Goal: Task Accomplishment & Management: Complete application form

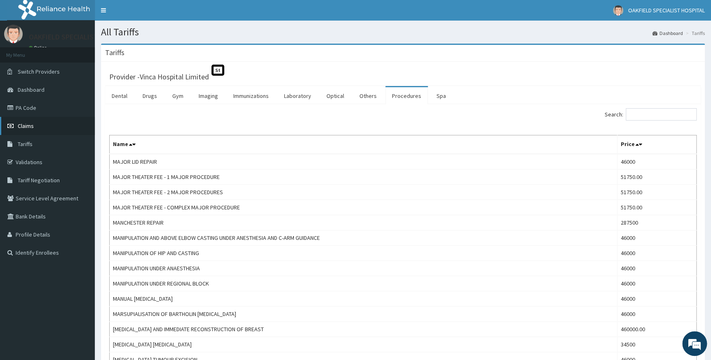
click at [31, 127] on span "Claims" at bounding box center [26, 125] width 16 height 7
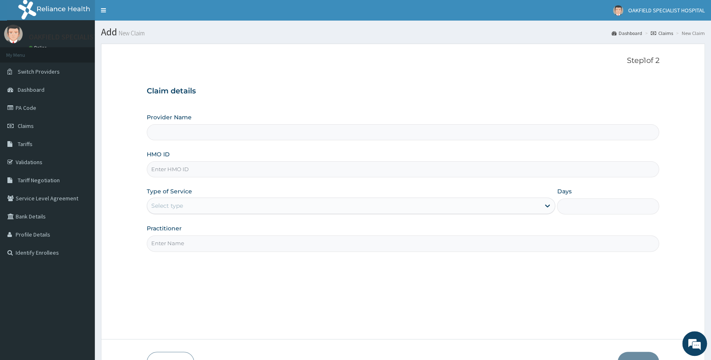
type input "Vinca Hospital Limited"
type input "BDM/10009/A"
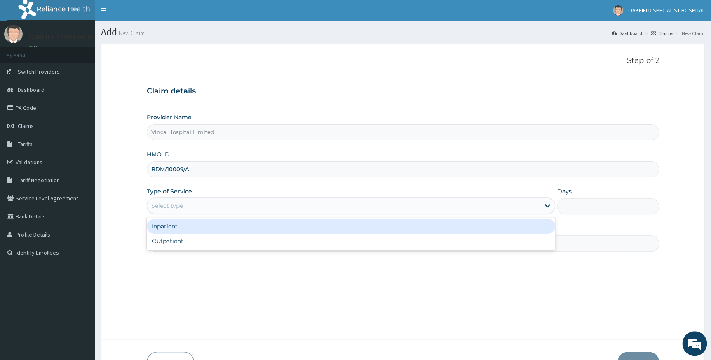
click at [193, 210] on div "Select type" at bounding box center [343, 205] width 393 height 13
click at [192, 205] on div "Select type" at bounding box center [343, 205] width 393 height 13
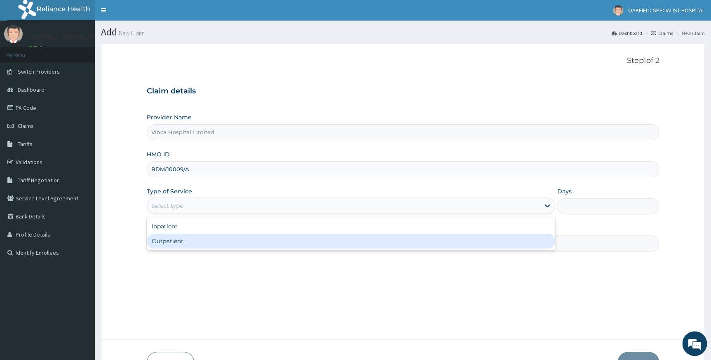
click at [167, 238] on div "Outpatient" at bounding box center [351, 241] width 409 height 15
type input "1"
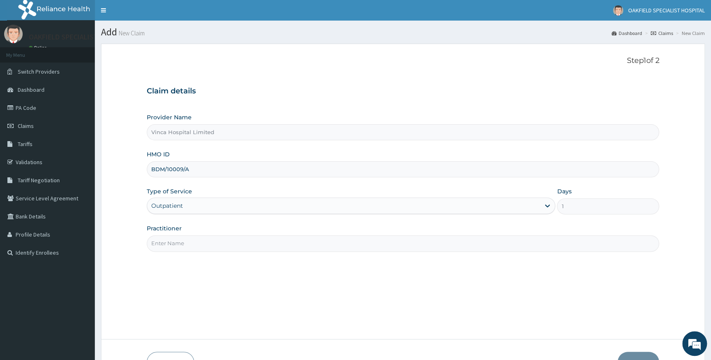
click at [172, 240] on input "Practitioner" at bounding box center [403, 244] width 513 height 16
type input "DR BELLO"
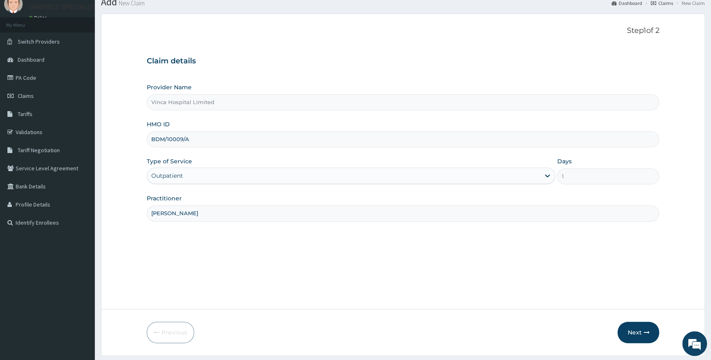
scroll to position [53, 0]
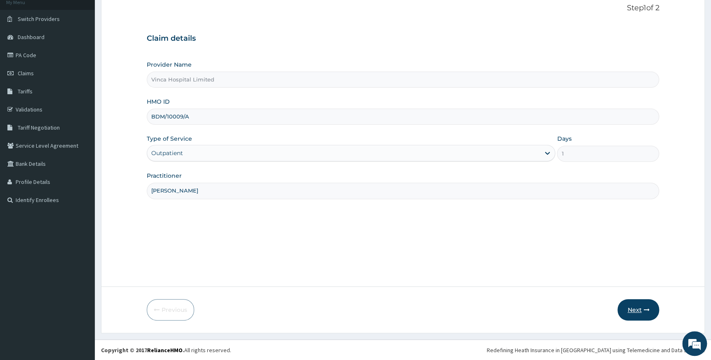
click at [627, 314] on button "Next" at bounding box center [638, 310] width 42 height 21
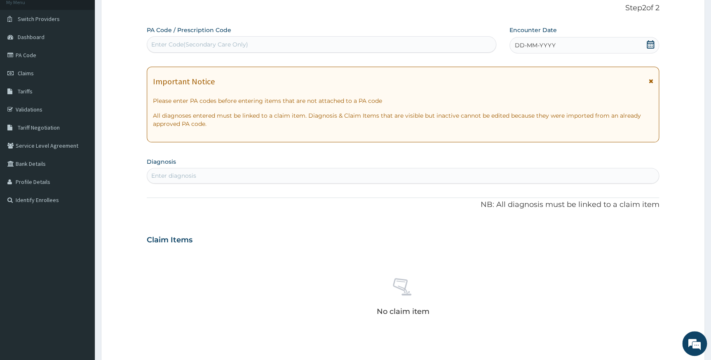
scroll to position [0, 0]
click at [237, 40] on div "Enter Code(Secondary Care Only)" at bounding box center [199, 44] width 97 height 8
paste input "PA/BE6982"
type input "PA/BE6982"
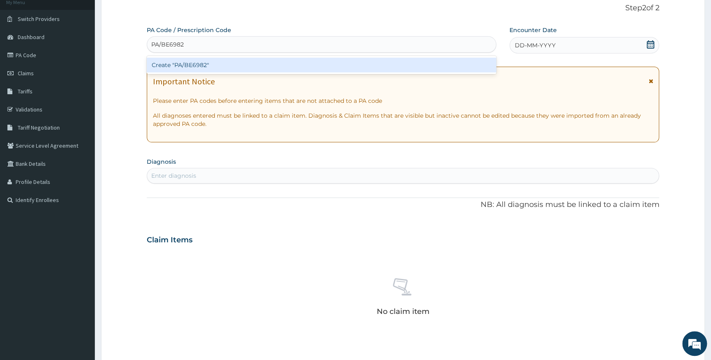
click at [245, 72] on div "Create "PA/BE6982"" at bounding box center [321, 65] width 349 height 15
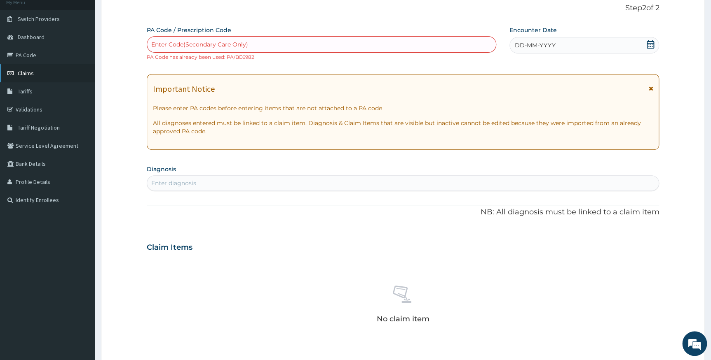
click at [48, 76] on link "Claims" at bounding box center [47, 73] width 95 height 18
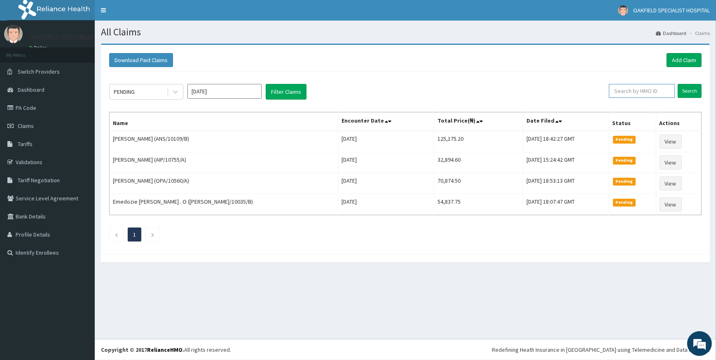
click at [623, 92] on input "text" at bounding box center [642, 91] width 66 height 14
paste input "PA/BE6982"
drag, startPoint x: 690, startPoint y: 91, endPoint x: 630, endPoint y: 94, distance: 59.4
click at [688, 91] on input "Search" at bounding box center [690, 91] width 24 height 14
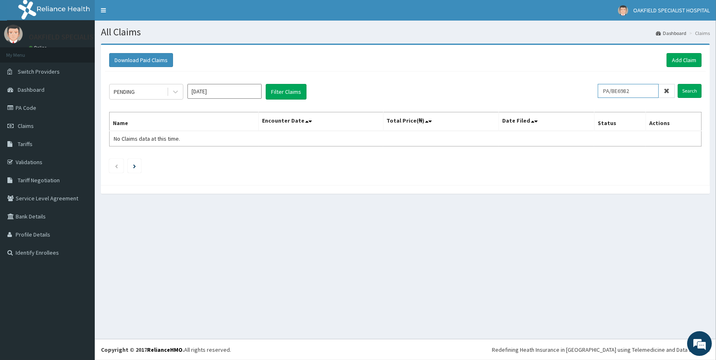
click at [636, 91] on input "PA/BE6982" at bounding box center [628, 91] width 61 height 14
type input "P"
paste input "BDM/10009/A"
click at [609, 90] on input "BDM/10009/A" at bounding box center [628, 91] width 61 height 14
click at [700, 87] on input "Search" at bounding box center [690, 91] width 24 height 14
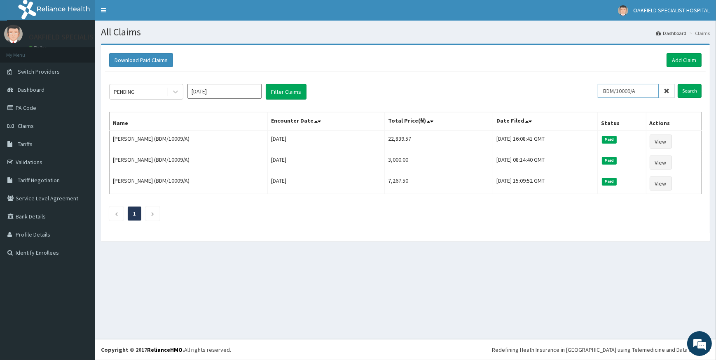
click at [644, 93] on input "BDM/10009/A" at bounding box center [628, 91] width 61 height 14
type input "B"
paste input "SFA/14477/A"
click at [693, 87] on input "Search" at bounding box center [690, 91] width 24 height 14
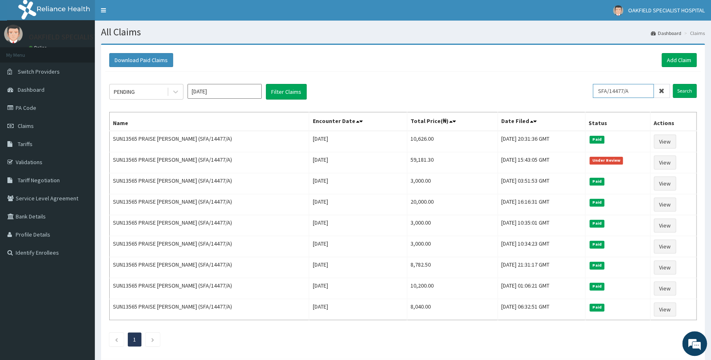
click at [641, 91] on input "SFA/14477/A" at bounding box center [622, 91] width 61 height 14
type input "S"
paste input "KML/10105/A"
click at [692, 92] on input "Search" at bounding box center [684, 91] width 24 height 14
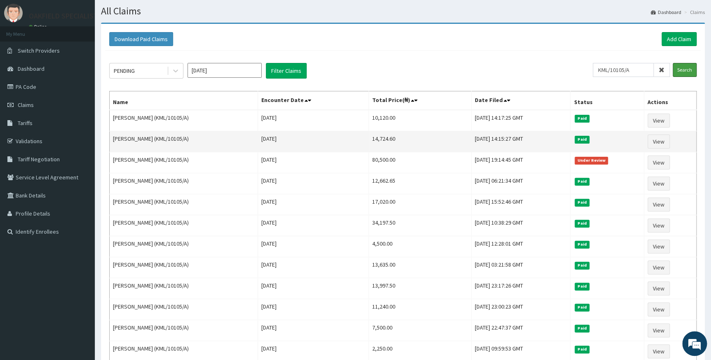
scroll to position [75, 0]
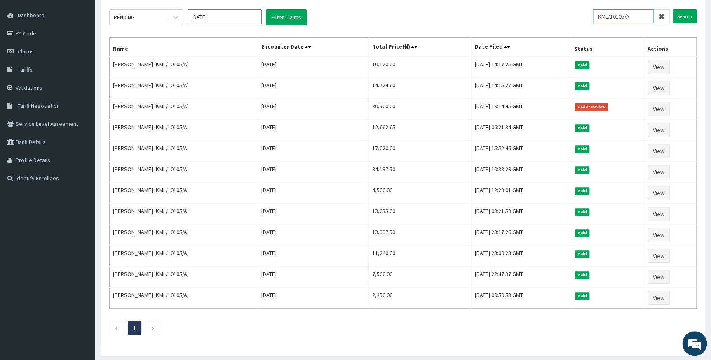
click at [642, 17] on input "KML/10105/A" at bounding box center [622, 16] width 61 height 14
type input "K"
paste input "KSB/10646/C"
click at [603, 16] on input "KSB/10646/C" at bounding box center [622, 16] width 61 height 14
click at [637, 14] on input "KSB/10646/C" at bounding box center [622, 16] width 61 height 14
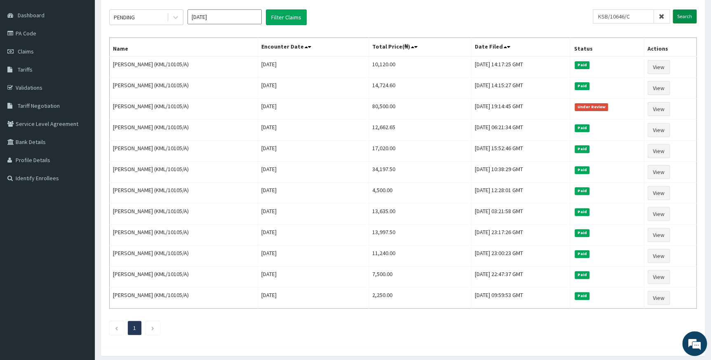
click at [685, 17] on input "Search" at bounding box center [684, 16] width 24 height 14
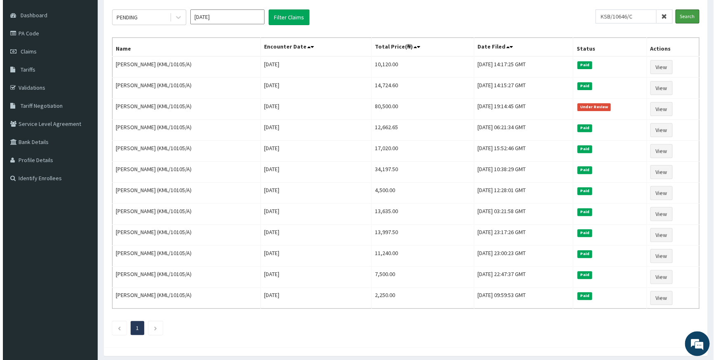
scroll to position [0, 0]
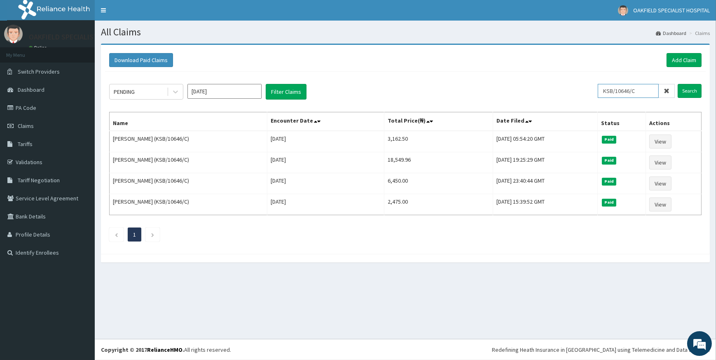
click at [642, 87] on input "KSB/10646/C" at bounding box center [628, 91] width 61 height 14
type input "K"
paste input "NTD/10004/C"
type input "NTD/10004/C"
click at [692, 89] on input "Search" at bounding box center [690, 91] width 24 height 14
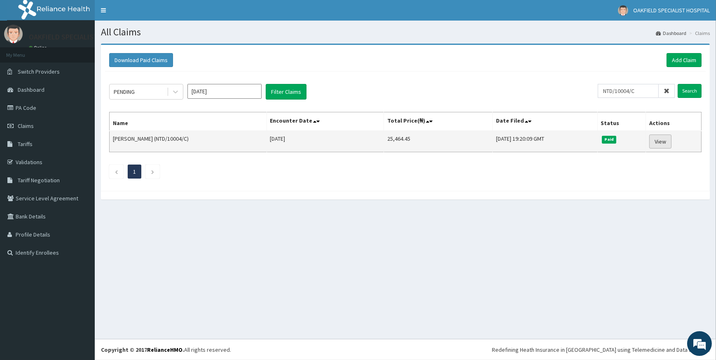
click at [666, 138] on link "View" at bounding box center [660, 142] width 22 height 14
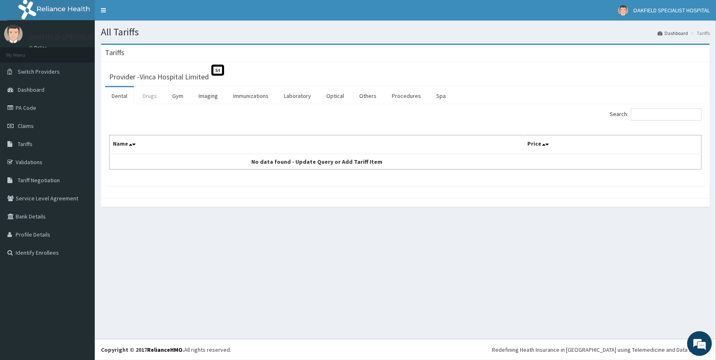
click at [153, 90] on link "Drugs" at bounding box center [150, 95] width 28 height 17
